Goal: Task Accomplishment & Management: Manage account settings

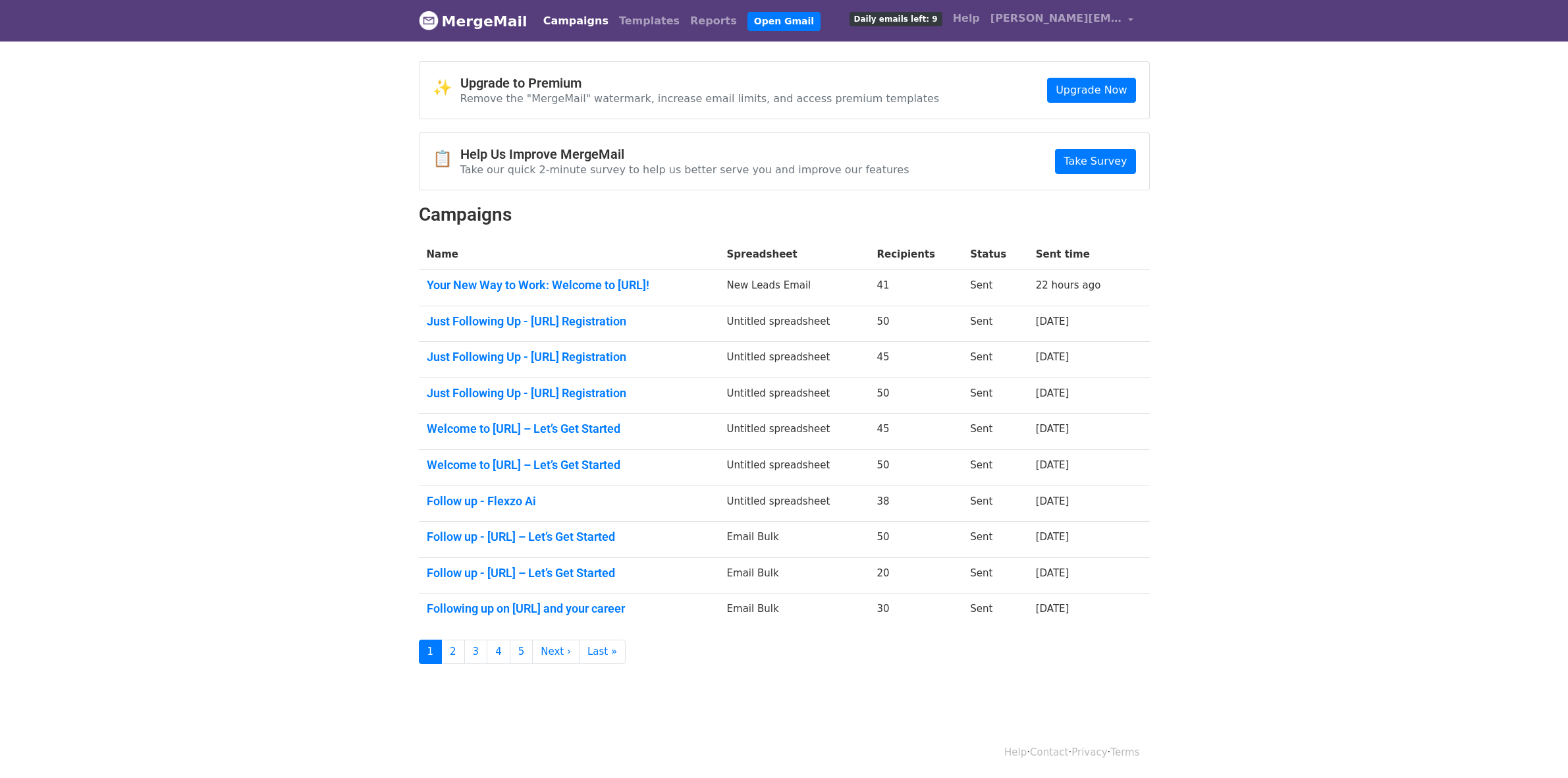
click at [575, 24] on link "Campaigns" at bounding box center [576, 21] width 76 height 26
click at [574, 26] on link "Campaigns" at bounding box center [576, 21] width 76 height 26
click at [550, 29] on link "Campaigns" at bounding box center [576, 21] width 76 height 26
click at [578, 31] on link "Campaigns" at bounding box center [576, 21] width 76 height 26
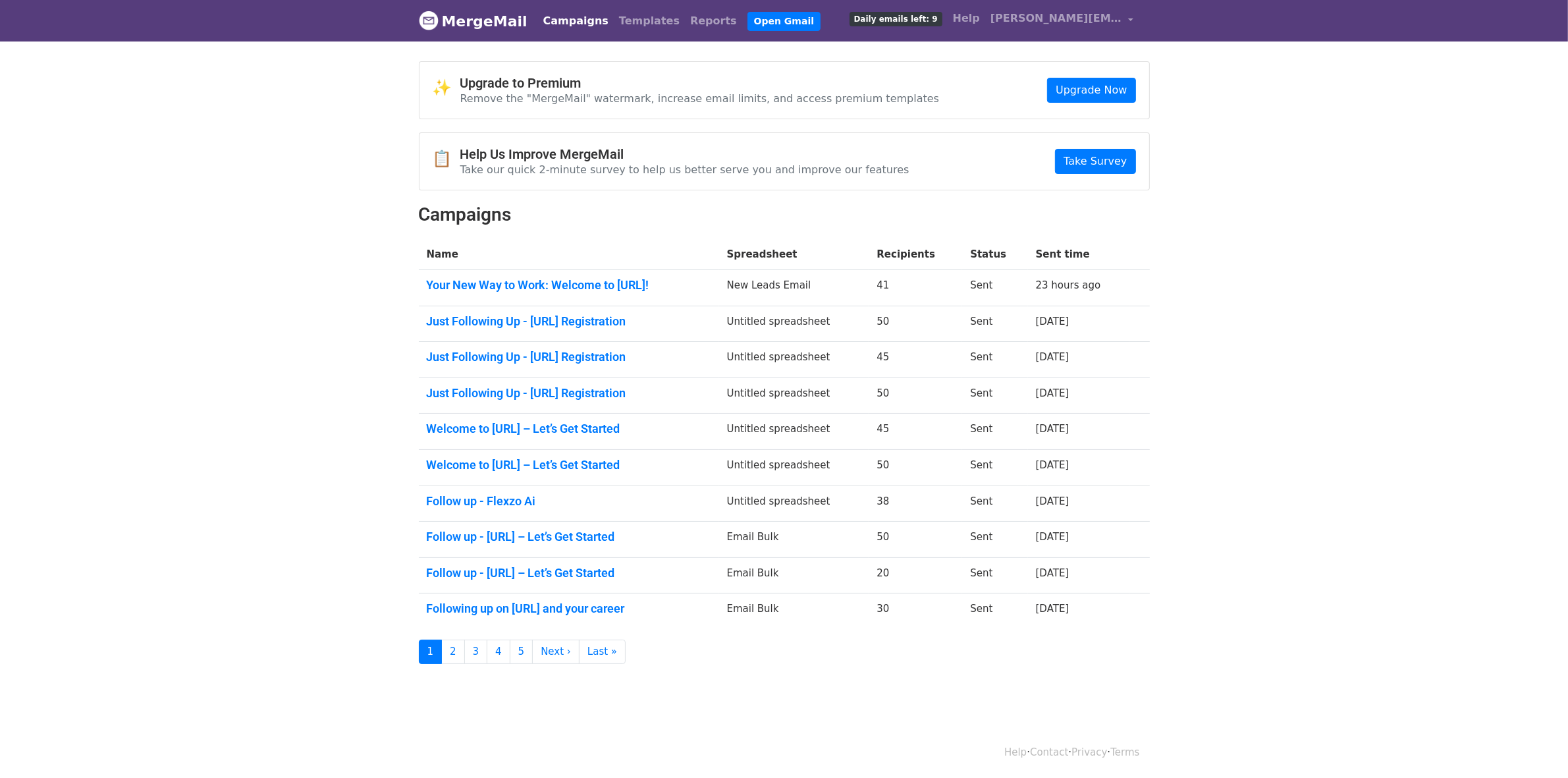
click at [558, 30] on link "Campaigns" at bounding box center [576, 21] width 76 height 26
click at [563, 23] on link "Campaigns" at bounding box center [576, 21] width 76 height 26
click at [942, 18] on span "Daily emails left: 9" at bounding box center [895, 19] width 93 height 15
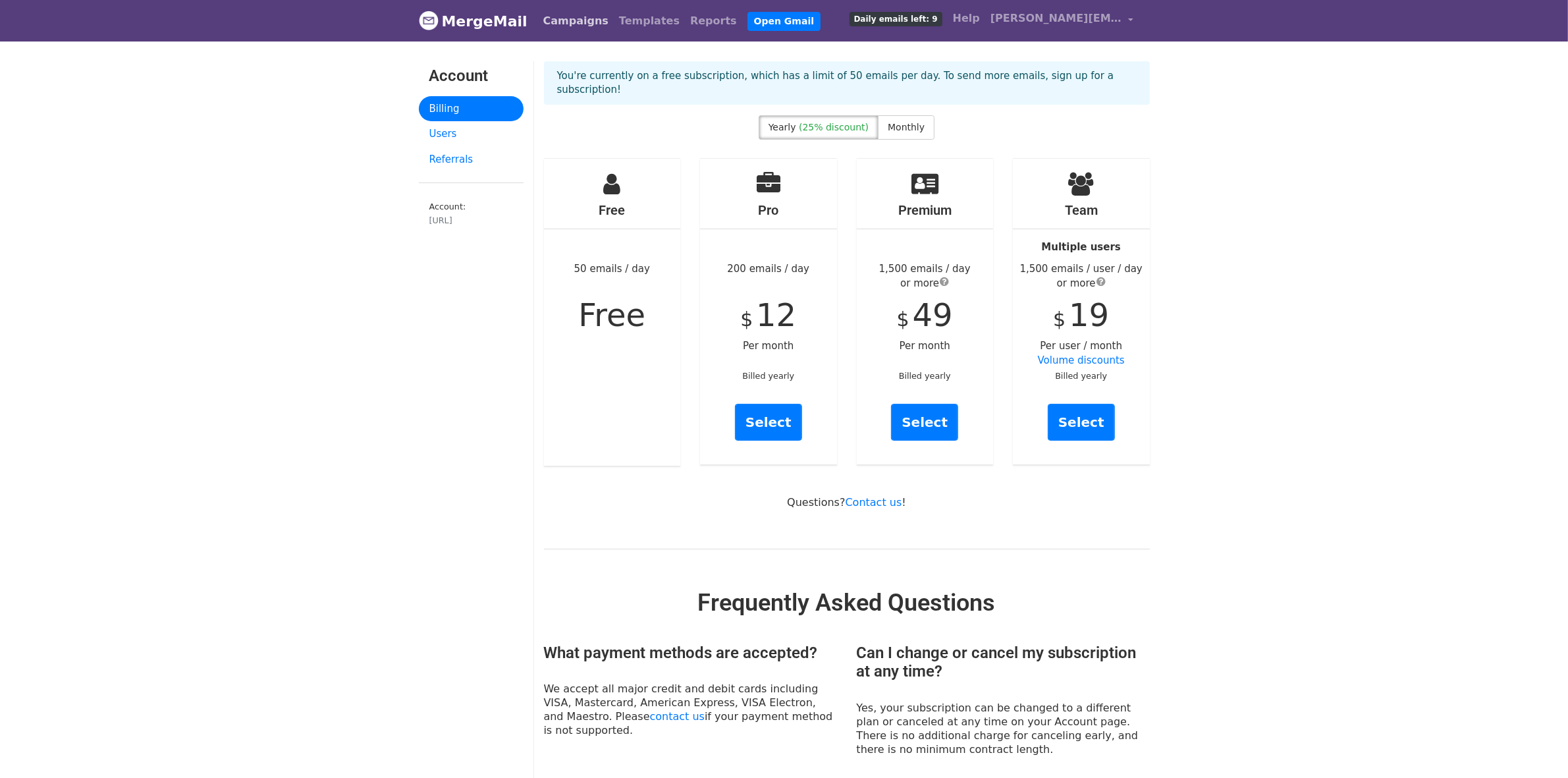
click at [571, 26] on link "Campaigns" at bounding box center [576, 21] width 76 height 26
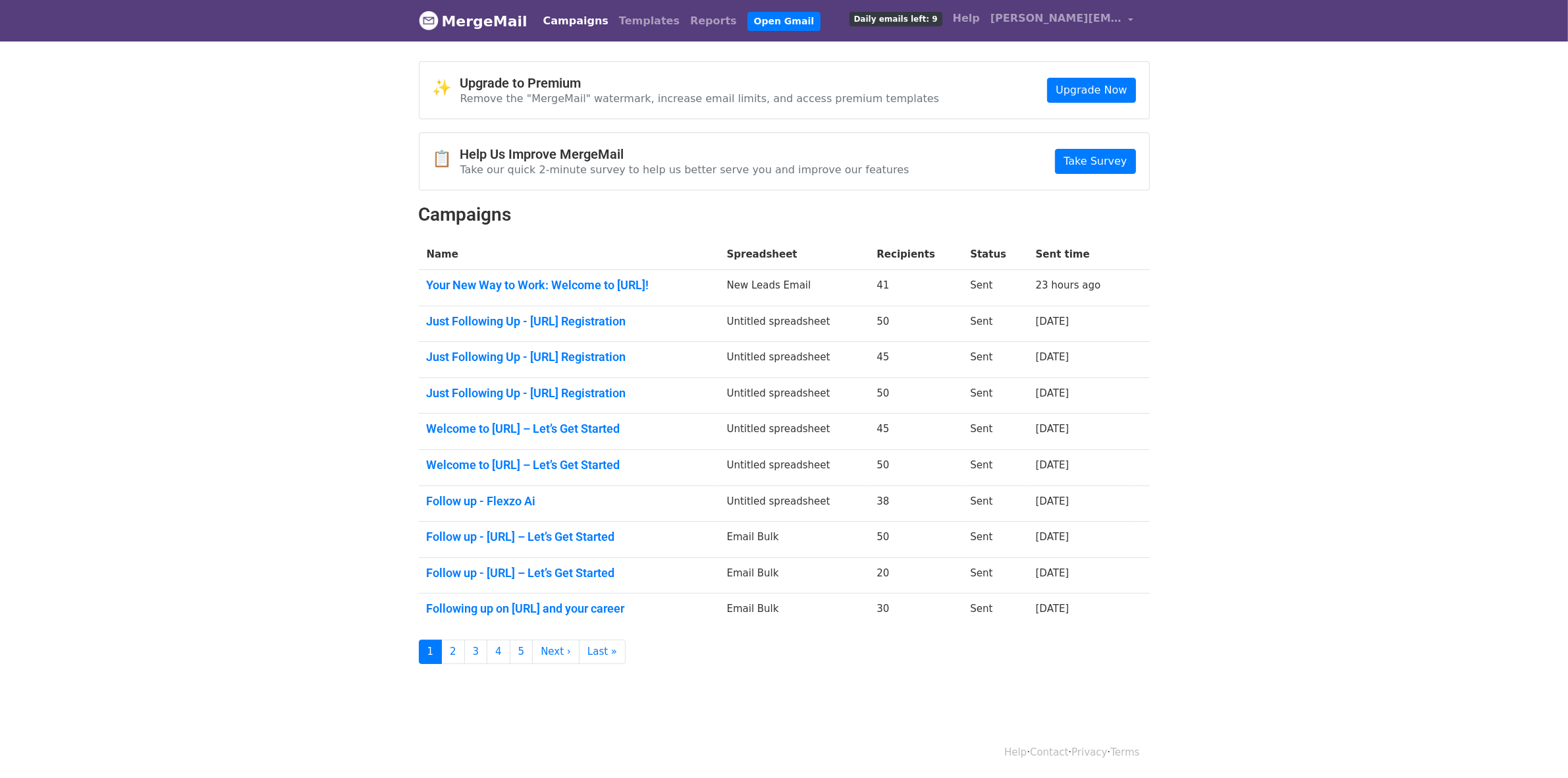
click at [473, 25] on link "MergeMail" at bounding box center [473, 21] width 109 height 28
click at [572, 20] on link "Campaigns" at bounding box center [576, 21] width 76 height 26
click at [564, 22] on link "Campaigns" at bounding box center [576, 21] width 76 height 26
click at [481, 23] on link "MergeMail" at bounding box center [473, 21] width 109 height 28
